Goal: Book appointment/travel/reservation

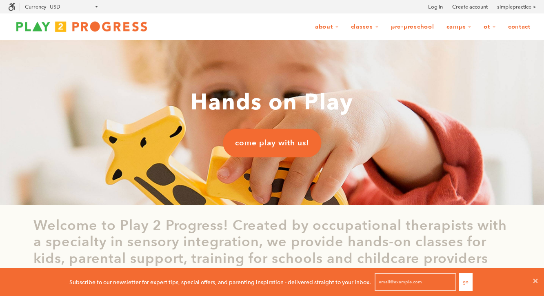
scroll to position [0, 0]
click at [279, 144] on span "come play with us!" at bounding box center [272, 142] width 74 height 11
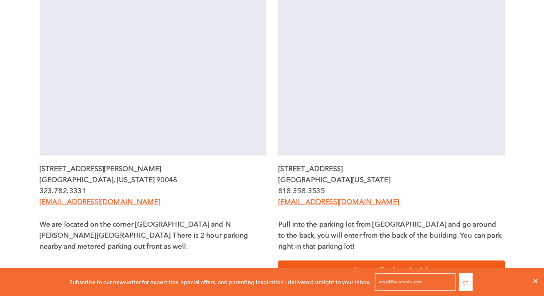
scroll to position [333, 0]
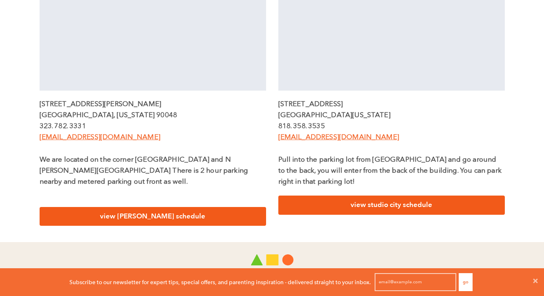
click at [131, 210] on link "view [PERSON_NAME] schedule" at bounding box center [153, 216] width 226 height 19
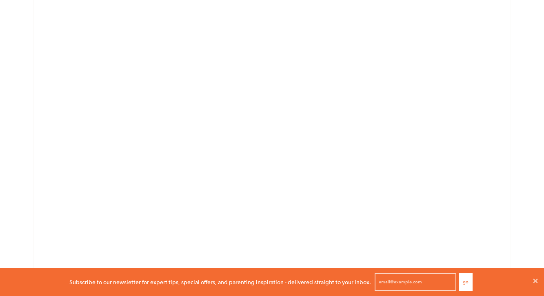
scroll to position [1013, 0]
